Goal: Information Seeking & Learning: Understand process/instructions

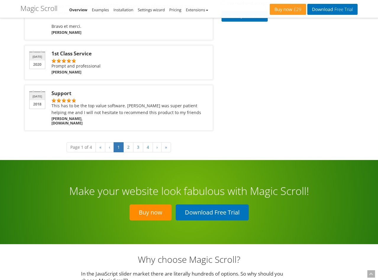
scroll to position [1237, 0]
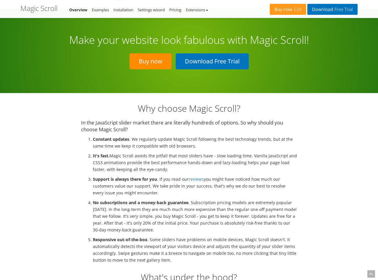
drag, startPoint x: 228, startPoint y: 156, endPoint x: 179, endPoint y: 169, distance: 50.8
click at [300, 136] on div "Why choose Magic Scroll? In the JavaScript slider market there are literally hu…" at bounding box center [189, 225] width 225 height 245
click at [197, 11] on link "Extensions" at bounding box center [197, 9] width 22 height 5
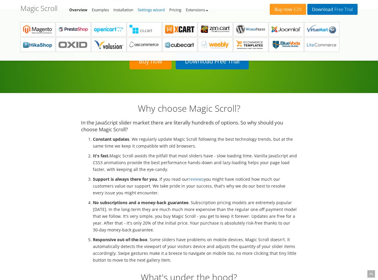
click at [165, 9] on link "Settings wizard" at bounding box center [151, 9] width 27 height 5
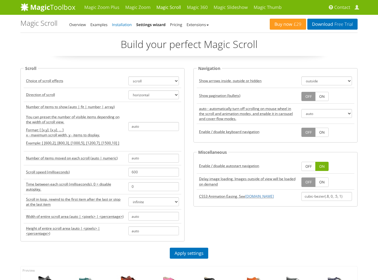
click at [118, 27] on link "Installation" at bounding box center [122, 24] width 20 height 5
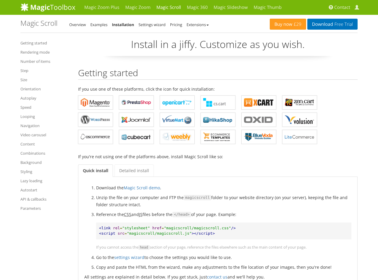
drag, startPoint x: 331, startPoint y: 167, endPoint x: 273, endPoint y: 178, distance: 59.3
click at [342, 164] on ul "Quick install Detailed install" at bounding box center [218, 170] width 280 height 14
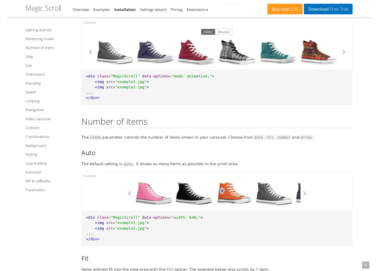
scroll to position [875, 0]
